Goal: Communication & Community: Ask a question

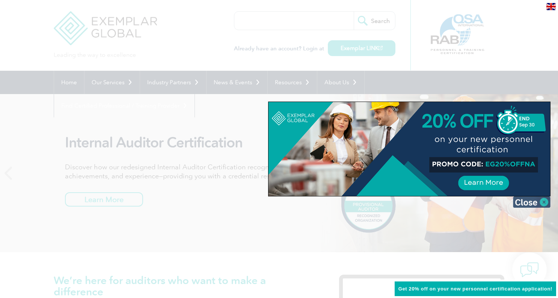
click at [543, 201] on img at bounding box center [532, 201] width 38 height 11
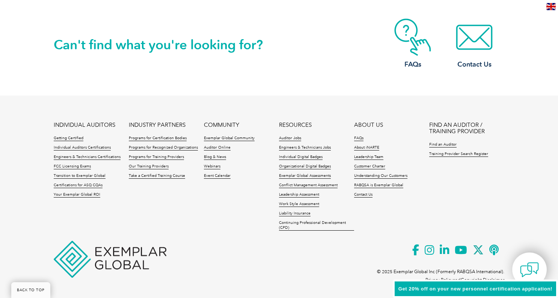
scroll to position [1765, 0]
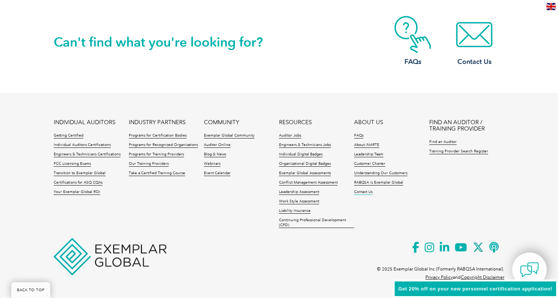
click at [365, 193] on link "Contact Us" at bounding box center [363, 191] width 18 height 5
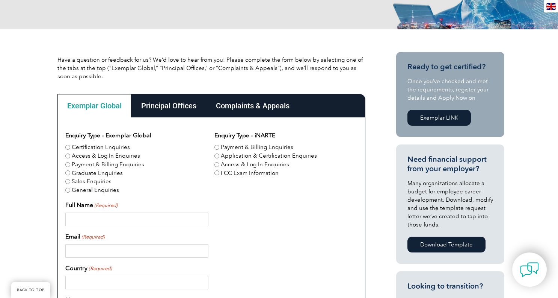
scroll to position [159, 0]
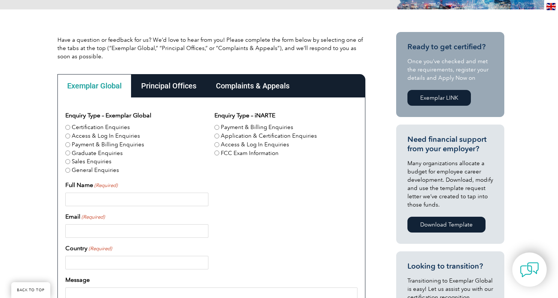
click at [179, 86] on div "Principal Offices" at bounding box center [169, 85] width 75 height 23
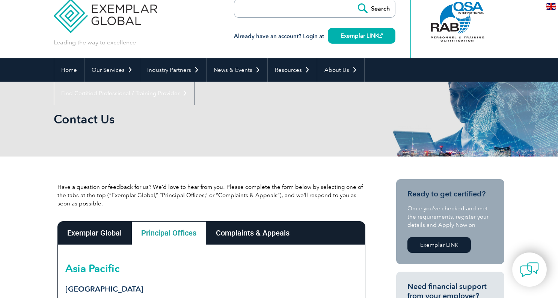
scroll to position [0, 0]
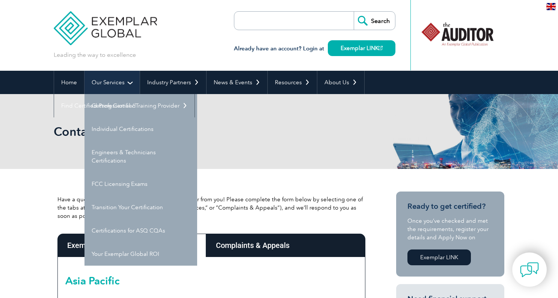
click at [114, 82] on link "Our Services" at bounding box center [112, 82] width 55 height 23
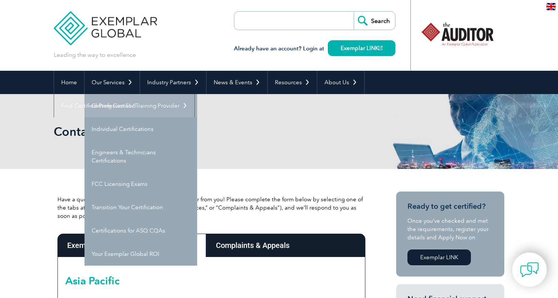
click at [118, 102] on link "Getting Certified" at bounding box center [141, 105] width 113 height 23
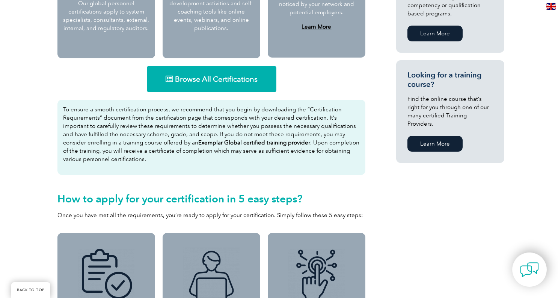
scroll to position [461, 0]
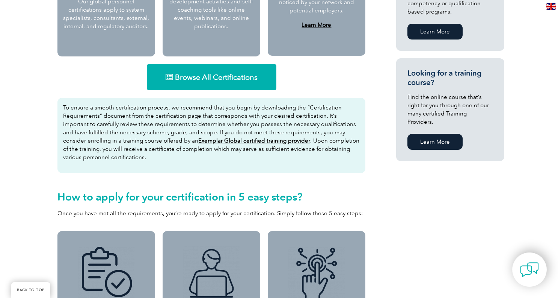
click at [201, 73] on span "Browse All Certifications" at bounding box center [216, 77] width 83 height 8
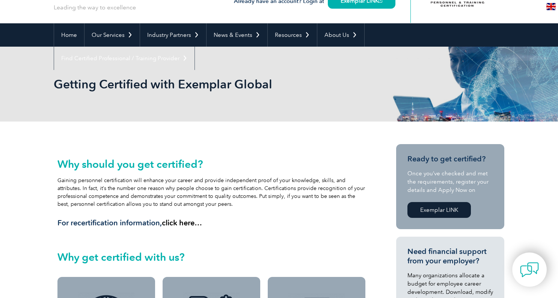
scroll to position [0, 0]
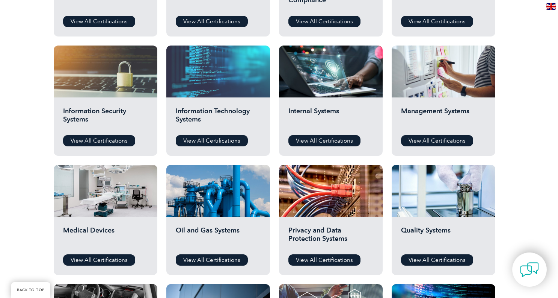
scroll to position [366, 0]
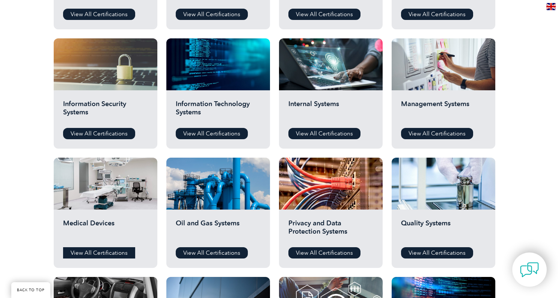
click at [102, 250] on link "View All Certifications" at bounding box center [99, 252] width 72 height 11
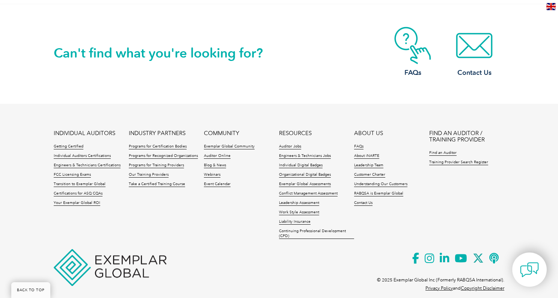
scroll to position [655, 0]
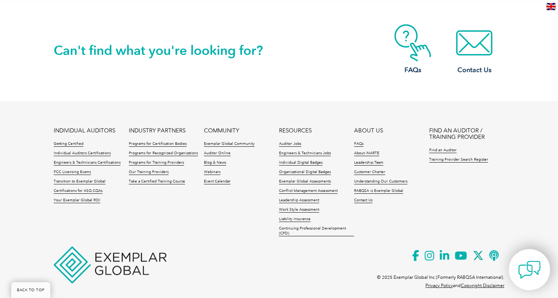
click at [522, 268] on img at bounding box center [530, 269] width 23 height 23
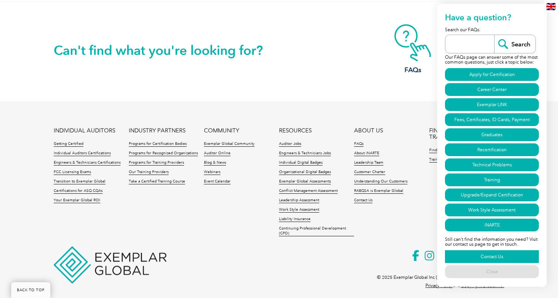
click at [503, 256] on link "Contact Us" at bounding box center [492, 256] width 94 height 13
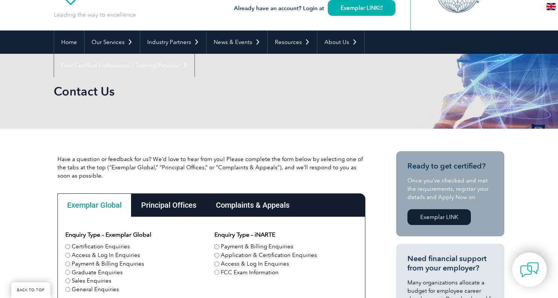
scroll to position [126, 0]
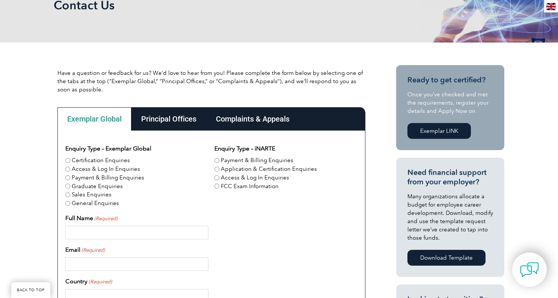
click at [68, 188] on input "Graduate Enquiries" at bounding box center [67, 185] width 5 height 5
radio input "true"
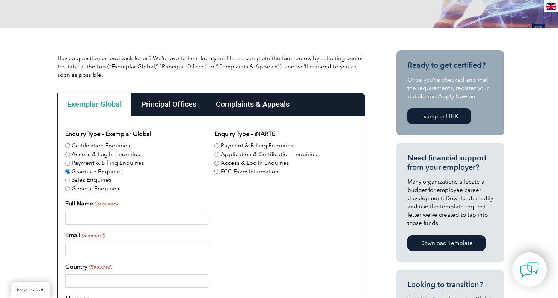
scroll to position [142, 0]
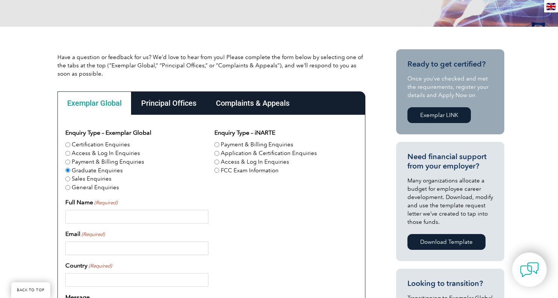
click at [216, 153] on input "Application & Certification Enquiries" at bounding box center [217, 153] width 5 height 5
radio input "true"
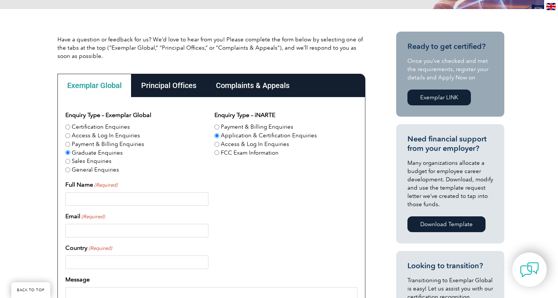
scroll to position [172, 0]
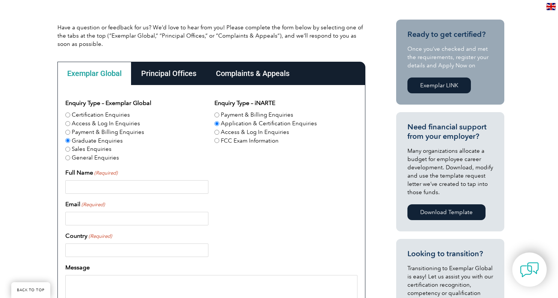
click at [109, 185] on input "Full Name (Required)" at bounding box center [136, 187] width 143 height 14
type input "[PERSON_NAME]"
type input "[PERSON_NAME][EMAIL_ADDRESS][PERSON_NAME][DOMAIN_NAME]"
type input "[GEOGRAPHIC_DATA]"
type input "2079023531"
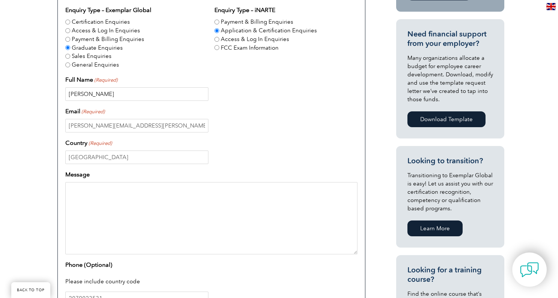
scroll to position [265, 0]
click at [121, 209] on textarea "Message" at bounding box center [211, 218] width 292 height 72
drag, startPoint x: 177, startPoint y: 189, endPoint x: 95, endPoint y: 187, distance: 82.3
click at [95, 187] on textarea "Hi there, I attended Lead Auditor training" at bounding box center [211, 218] width 292 height 72
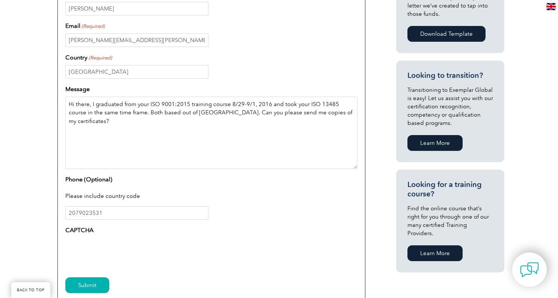
scroll to position [417, 0]
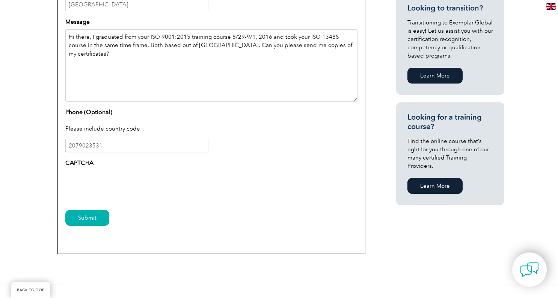
type textarea "Hi there, I graduated from your ISO 9001:2015 training course 8/29-9/1, 2016 an…"
click at [70, 146] on input "2079023531" at bounding box center [136, 146] width 143 height 14
type input "12079023531"
click at [239, 170] on div "CAPTCHA 0cAFcWeA7fuNKZau4pGM0MWSW_0texnJ-YGf9LPaanbKwRncQJ4CGEiJ306i9jKg24b_5vt…" at bounding box center [211, 178] width 292 height 41
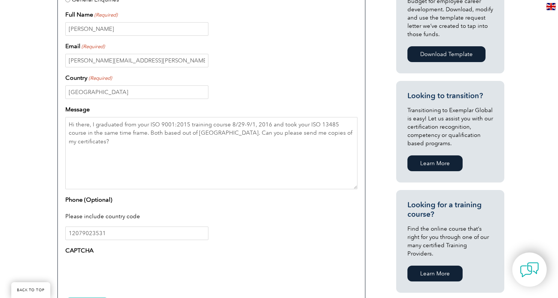
scroll to position [306, 0]
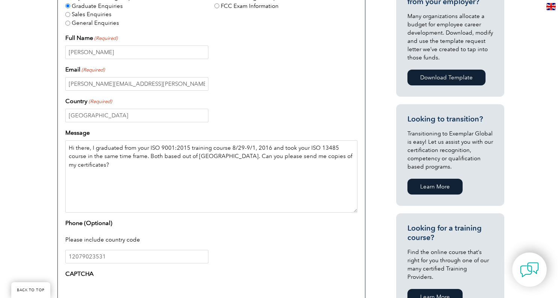
click at [251, 147] on textarea "Hi there, I graduated from your ISO 9001:2015 training course 8/29-9/1, 2016 an…" at bounding box center [211, 176] width 292 height 72
drag, startPoint x: 241, startPoint y: 148, endPoint x: 230, endPoint y: 150, distance: 11.1
click at [230, 150] on textarea "Hi there, I graduated from your ISO 9001:2015 training course 8/29-9/1, 2016 an…" at bounding box center [211, 176] width 292 height 72
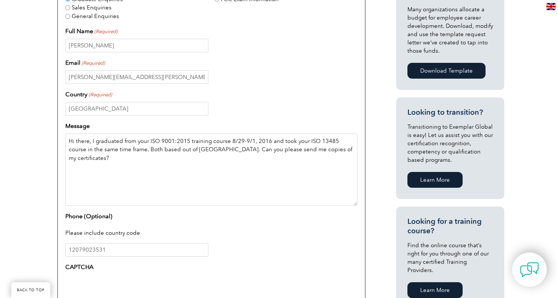
click at [68, 149] on textarea "Hi there, I graduated from your ISO 9001:2015 training course 8/29-9/1, 2016 an…" at bounding box center [211, 169] width 292 height 72
click at [239, 148] on textarea "Hi there, I graduated from your ISO 9001:2015 training course 8/29-9/1, 2016 an…" at bounding box center [211, 169] width 292 height 72
click at [182, 163] on textarea "Hi there, I graduated from your ISO 9001:2015 training course 8/29-9/1, 2016 an…" at bounding box center [211, 169] width 292 height 72
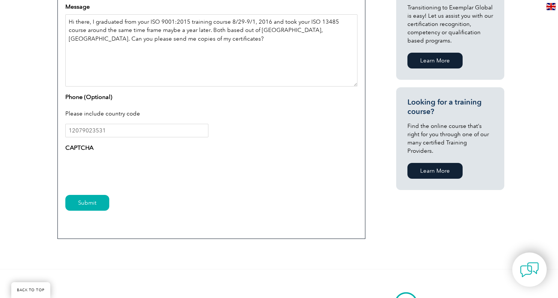
scroll to position [433, 0]
type textarea "Hi there, I graduated from your ISO 9001:2015 training course 8/29-9/1, 2016 an…"
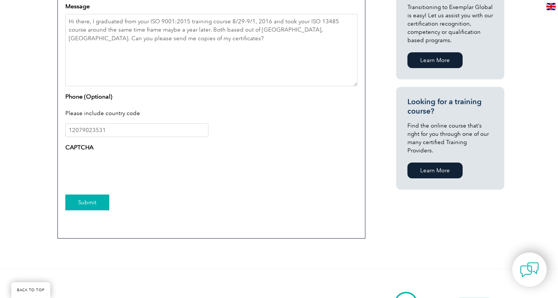
click at [97, 204] on input "Submit" at bounding box center [87, 202] width 44 height 16
